Goal: Task Accomplishment & Management: Manage account settings

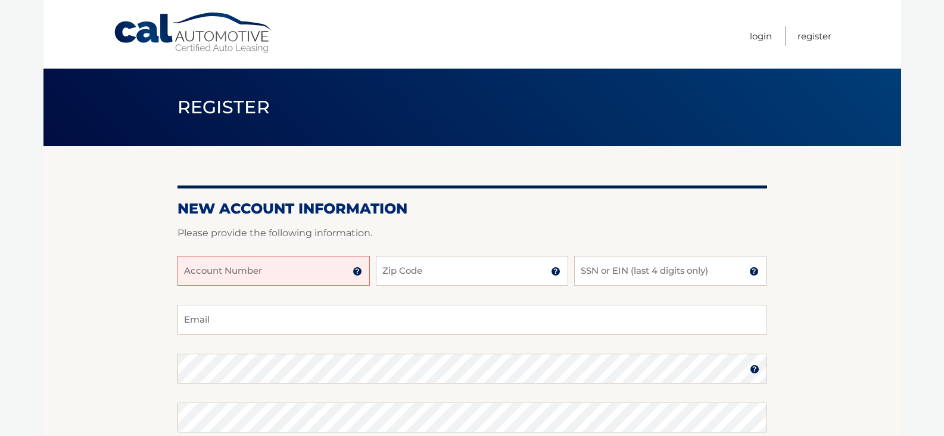
click at [238, 268] on input "Account Number" at bounding box center [274, 271] width 192 height 30
type input "44455991721"
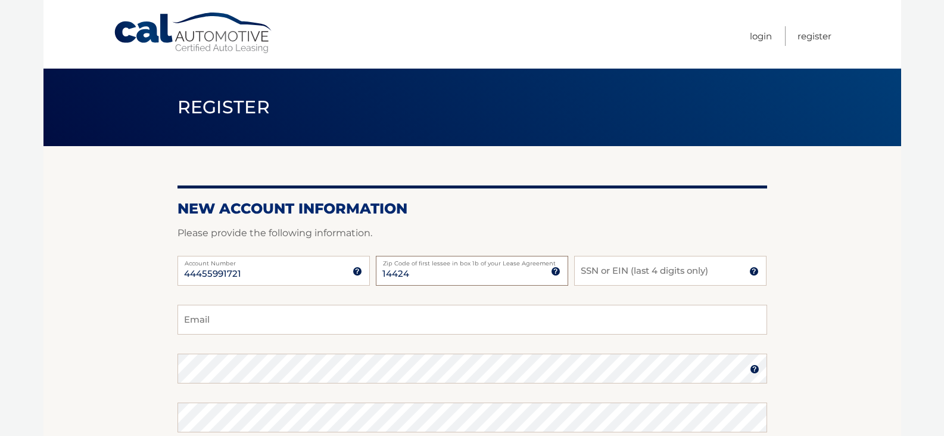
type input "14424"
type input "6519"
click at [438, 328] on input "Email" at bounding box center [473, 319] width 590 height 30
type input "jon.BARKLEY1@GMAIL.COM"
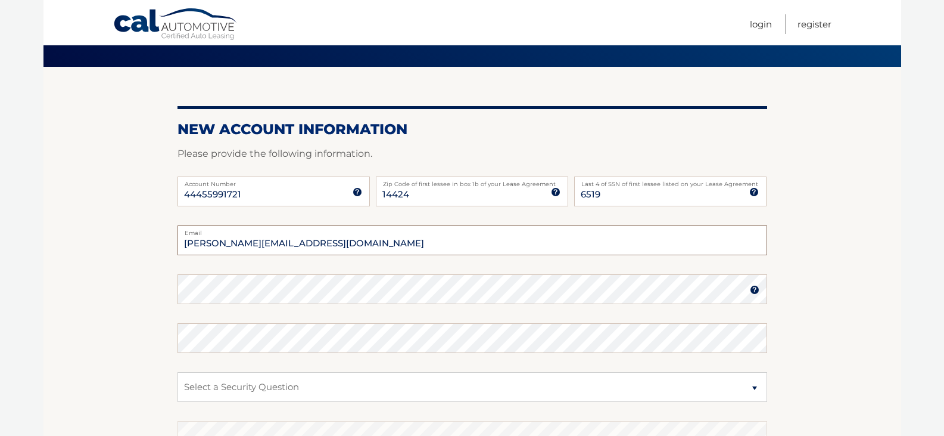
scroll to position [124, 0]
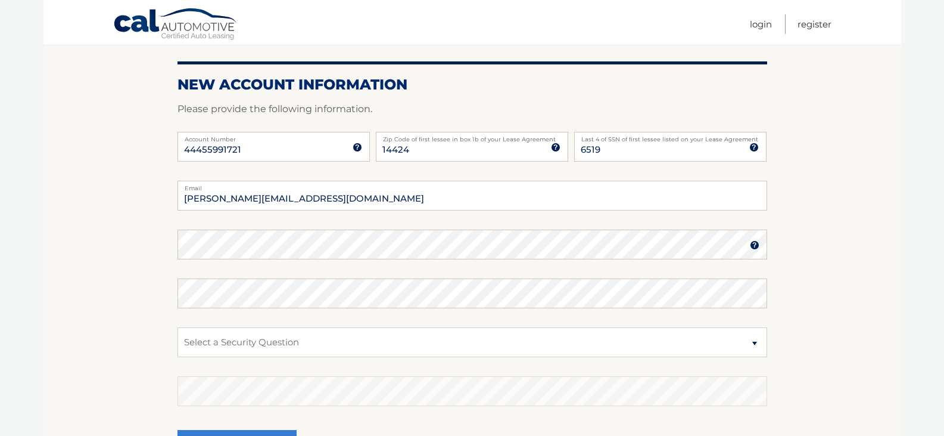
click at [39, 312] on html "Cal Automotive Menu Login Register Register" at bounding box center [472, 94] width 944 height 436
click at [178, 259] on div at bounding box center [178, 259] width 0 height 0
click at [297, 339] on select "Select a Security Question What was the name of your elementary school? What is…" at bounding box center [473, 342] width 590 height 30
select select "2"
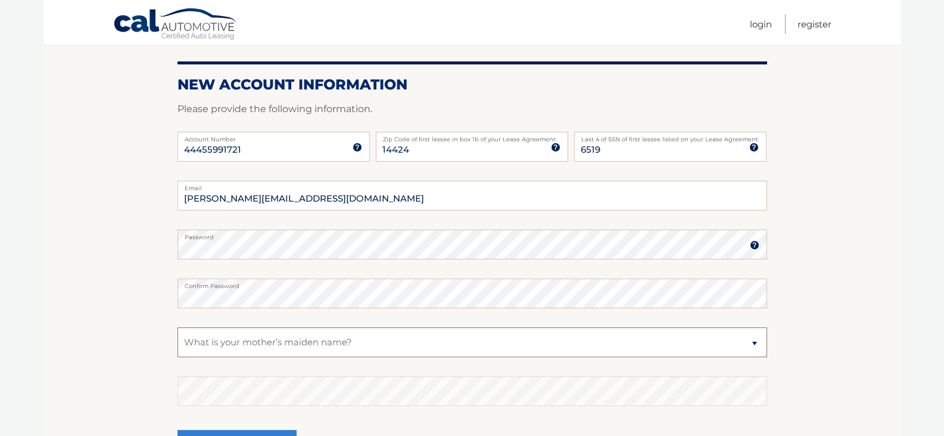
click at [178, 327] on select "Select a Security Question What was the name of your elementary school? What is…" at bounding box center [473, 342] width 590 height 30
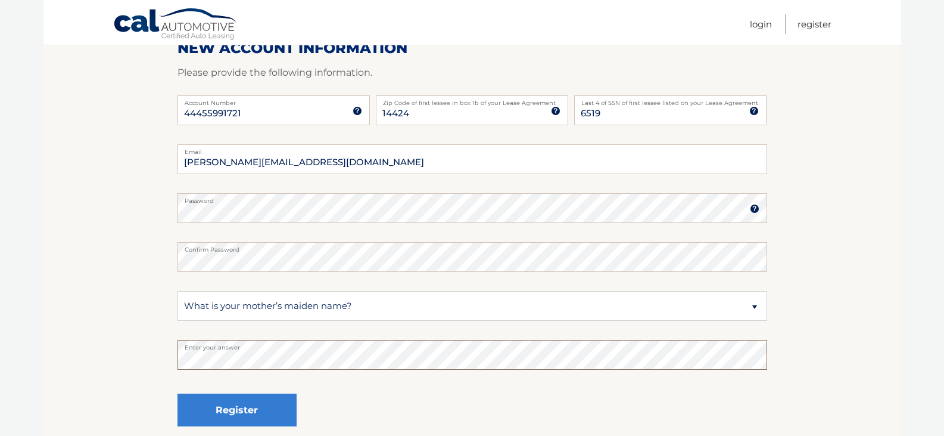
scroll to position [243, 0]
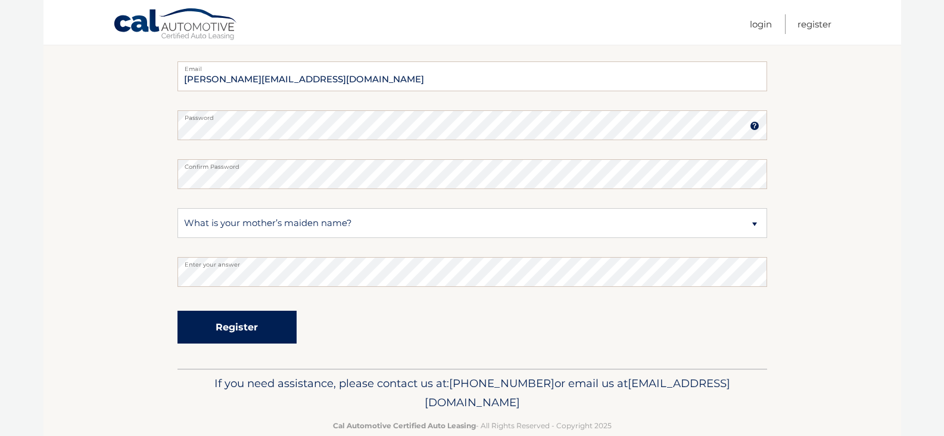
click at [247, 331] on button "Register" at bounding box center [237, 326] width 119 height 33
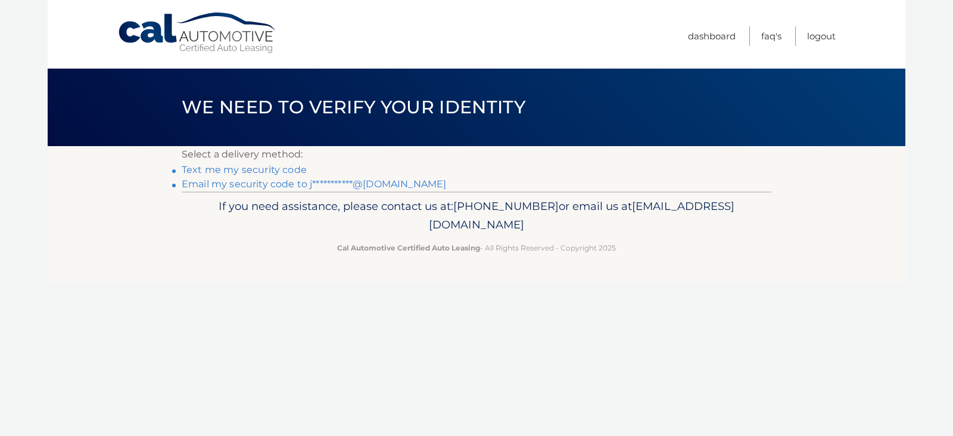
click at [248, 175] on link "Text me my security code" at bounding box center [244, 169] width 125 height 11
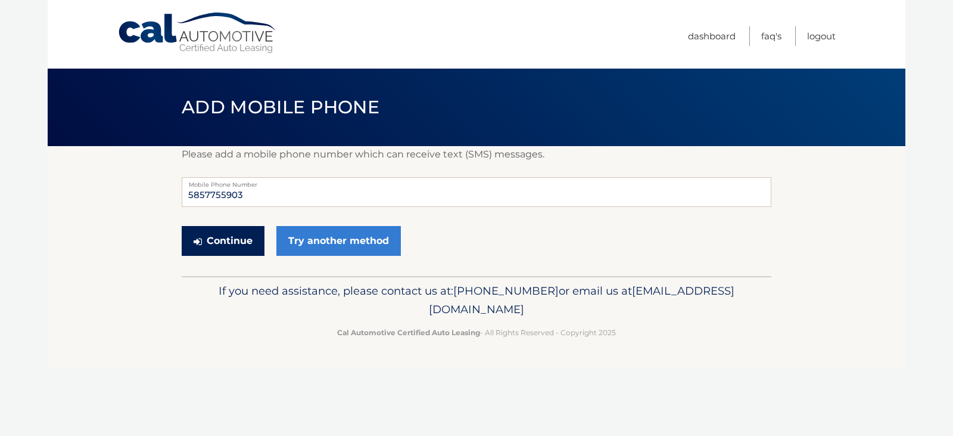
click at [249, 239] on button "Continue" at bounding box center [223, 241] width 83 height 30
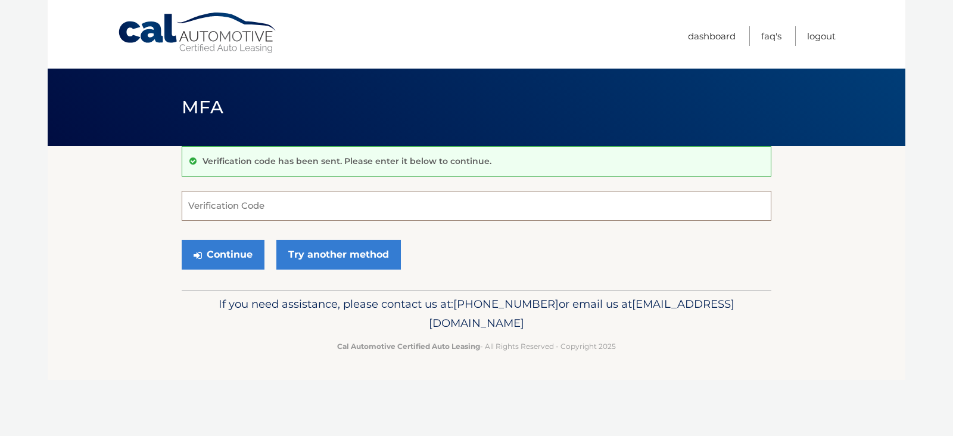
click at [274, 218] on input "Verification Code" at bounding box center [477, 206] width 590 height 30
type input "197586"
click at [229, 248] on button "Continue" at bounding box center [223, 255] width 83 height 30
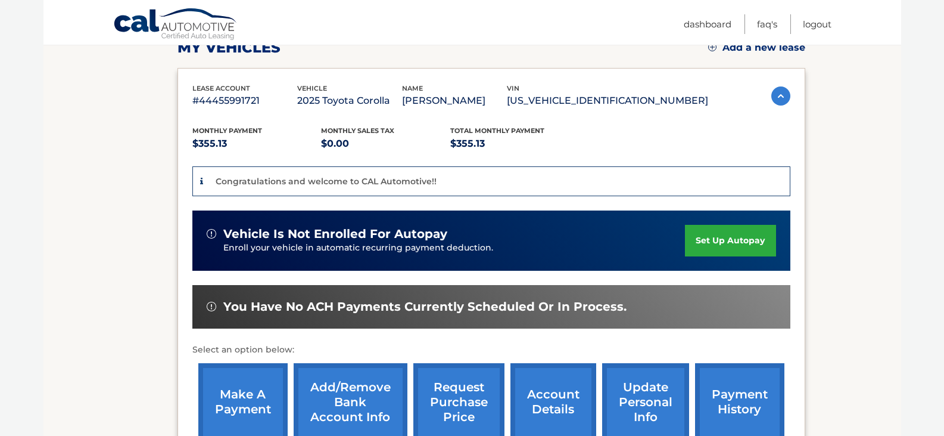
scroll to position [238, 0]
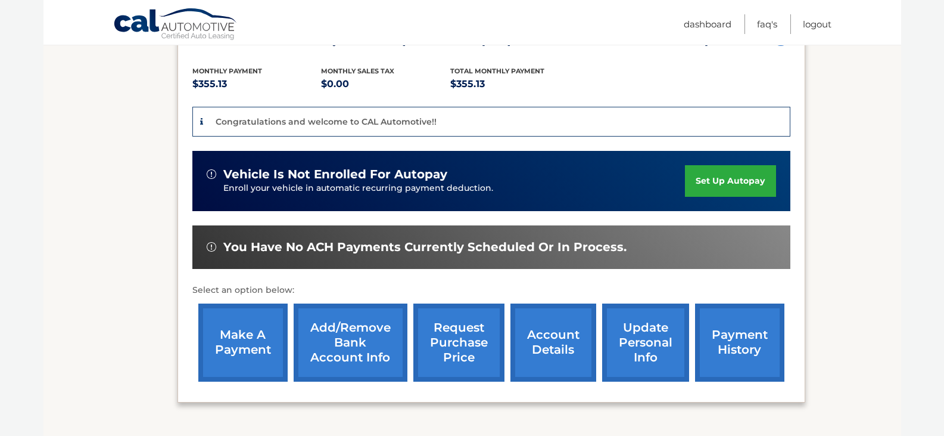
click at [331, 338] on link "Add/Remove bank account info" at bounding box center [351, 342] width 114 height 78
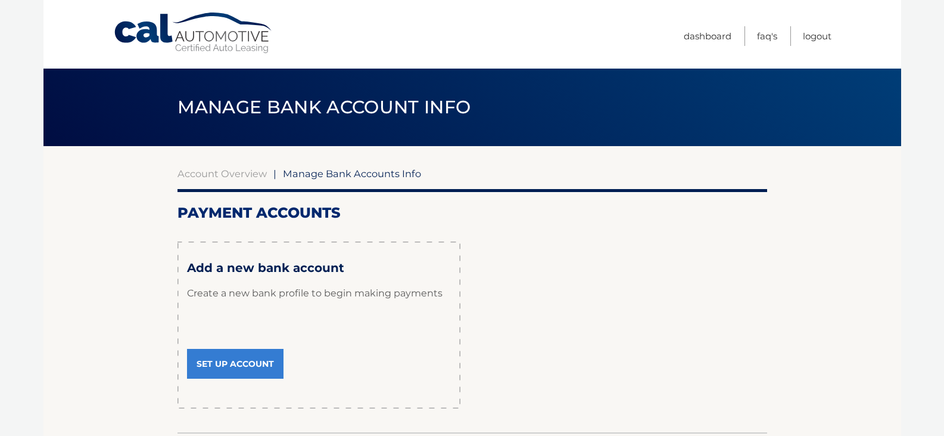
click at [245, 356] on link "Set Up Account" at bounding box center [235, 364] width 97 height 30
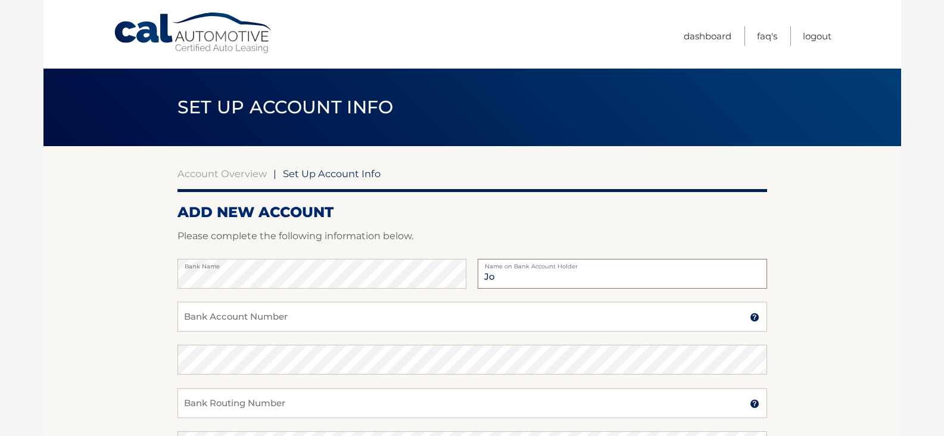
type input "[PERSON_NAME]"
click at [251, 321] on input "Bank Account Number" at bounding box center [473, 317] width 590 height 30
paste input "1103114343"
type input "1103114343"
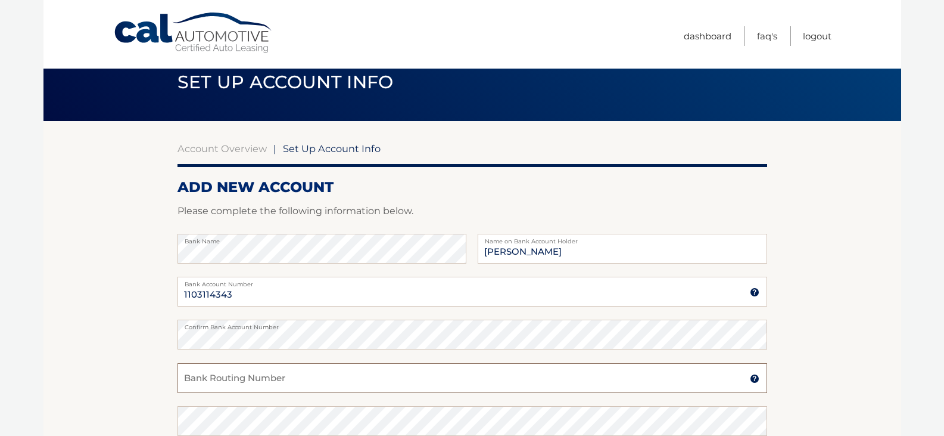
click at [248, 380] on input "Bank Routing Number" at bounding box center [473, 378] width 590 height 30
paste input "022303659"
type input "022303659"
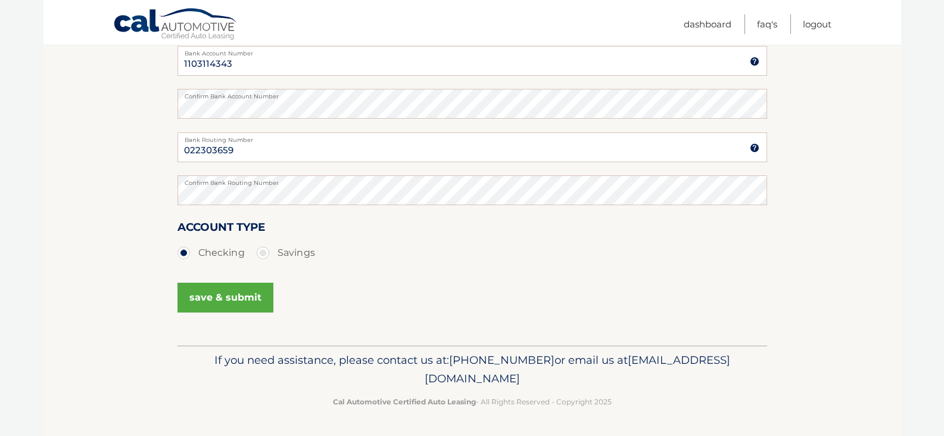
click at [227, 304] on button "save & submit" at bounding box center [226, 297] width 96 height 30
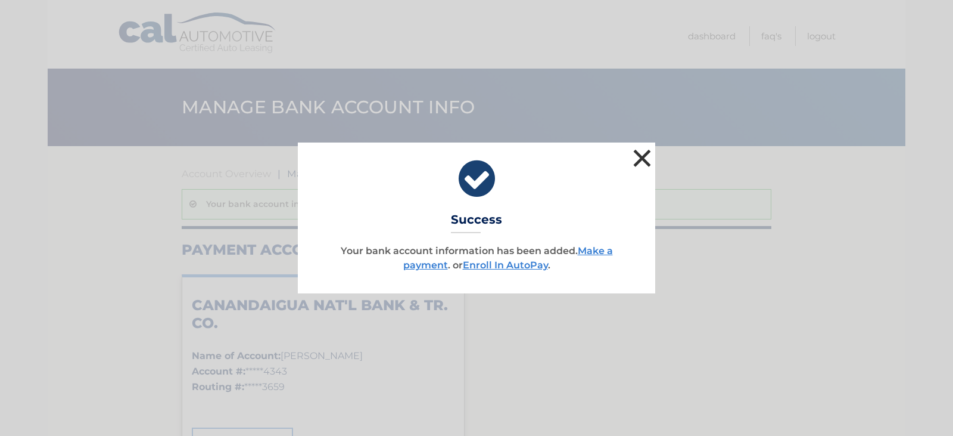
click at [639, 148] on button "×" at bounding box center [642, 158] width 24 height 24
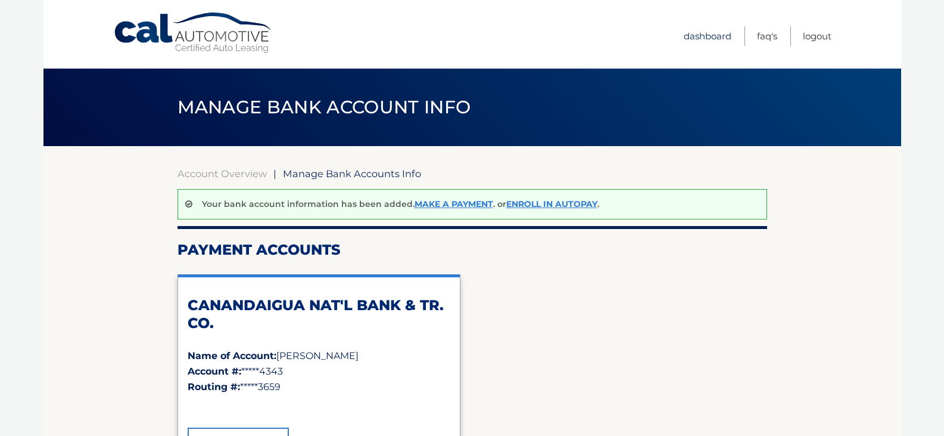
click at [703, 40] on link "Dashboard" at bounding box center [708, 36] width 48 height 20
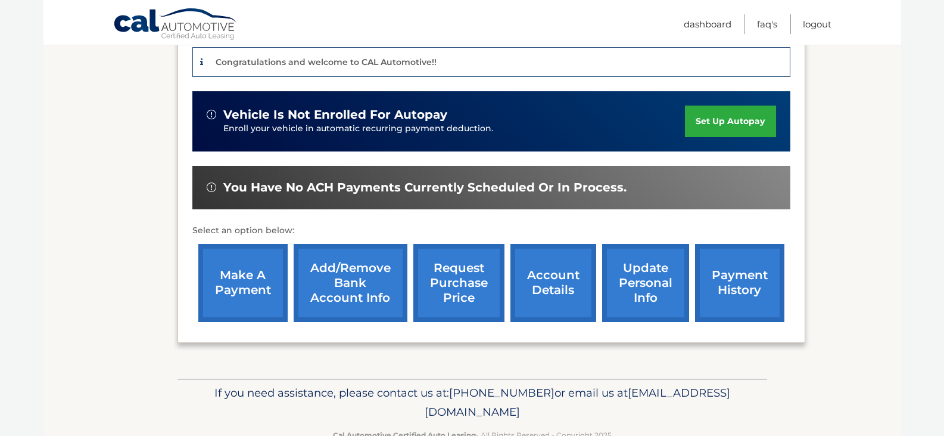
scroll to position [179, 0]
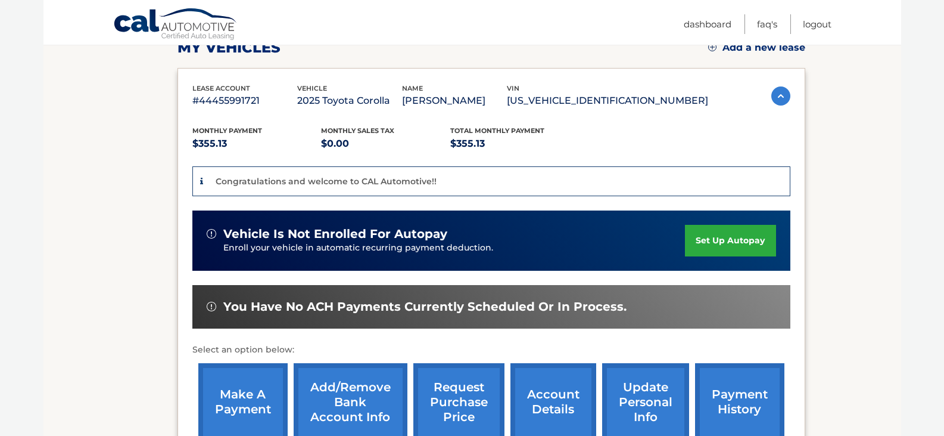
click at [706, 237] on link "set up autopay" at bounding box center [730, 241] width 91 height 32
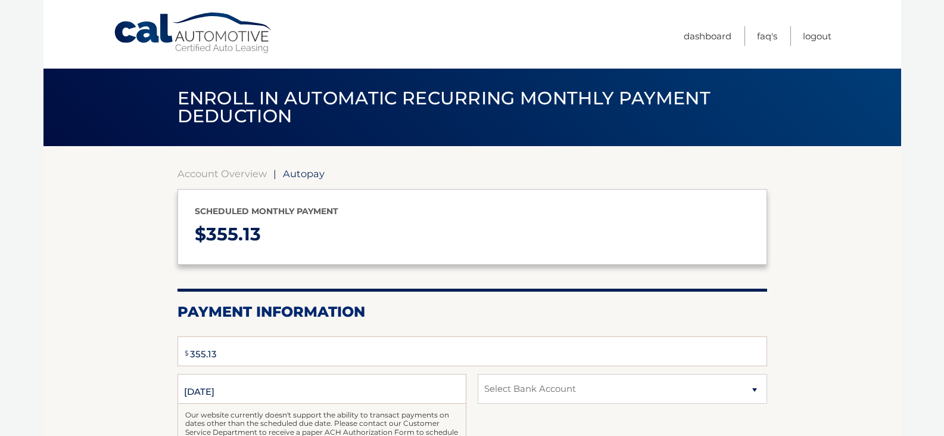
select select "NjI1MzZjMmYtNjNmZS00NDg1LTkzMWQtZGZkMDFmYTBjNGYx"
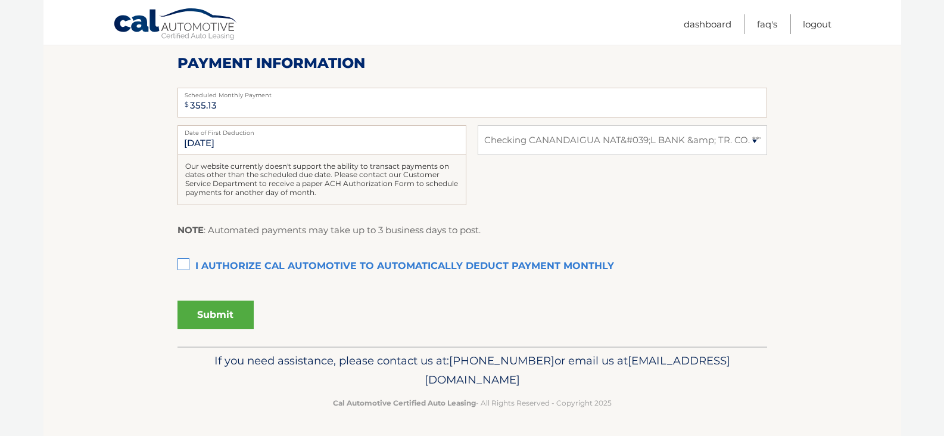
scroll to position [11, 0]
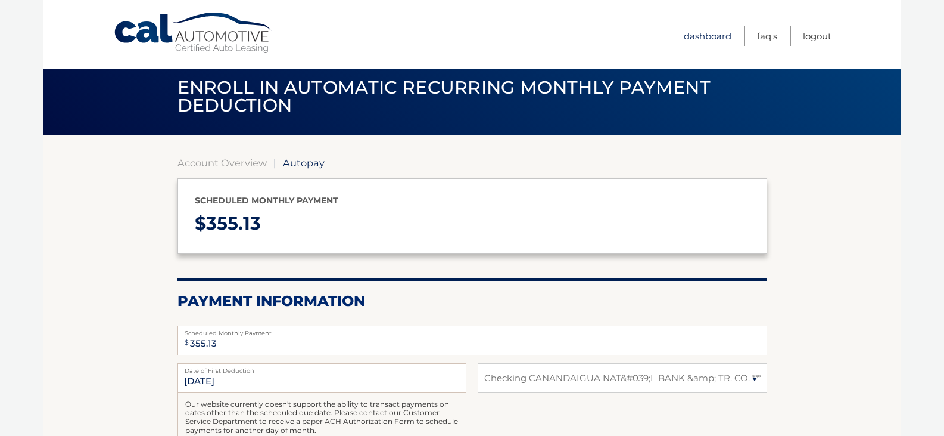
click at [714, 36] on link "Dashboard" at bounding box center [708, 36] width 48 height 20
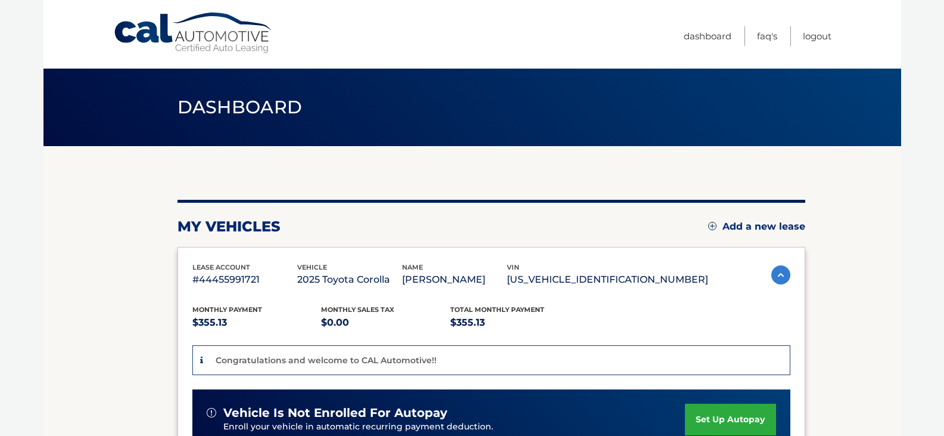
click at [776, 279] on img at bounding box center [781, 274] width 19 height 19
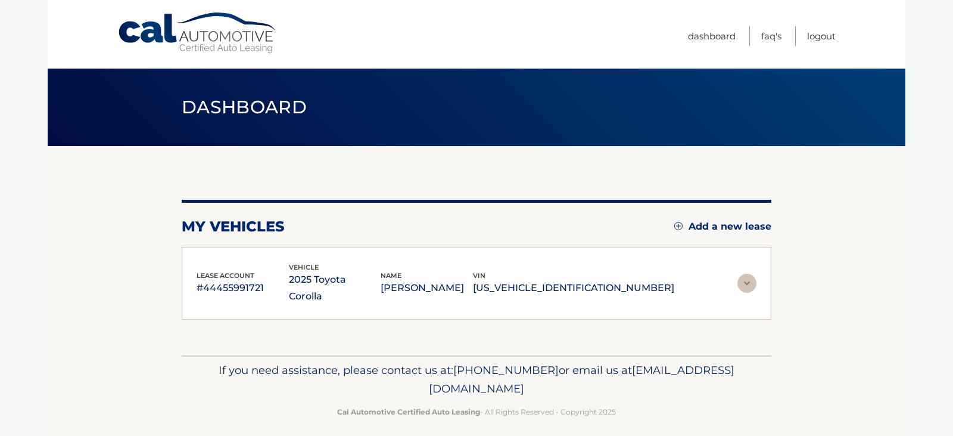
click at [756, 277] on img at bounding box center [747, 283] width 19 height 19
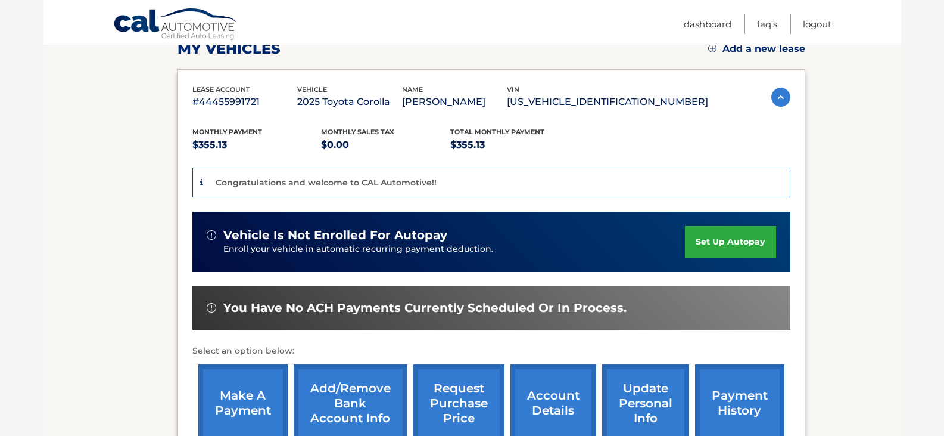
scroll to position [179, 0]
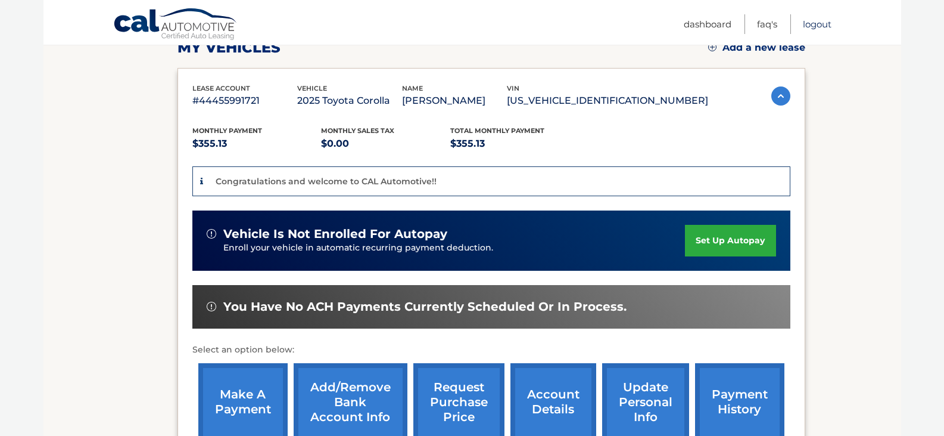
click at [818, 18] on link "Logout" at bounding box center [817, 24] width 29 height 20
